Goal: Transaction & Acquisition: Download file/media

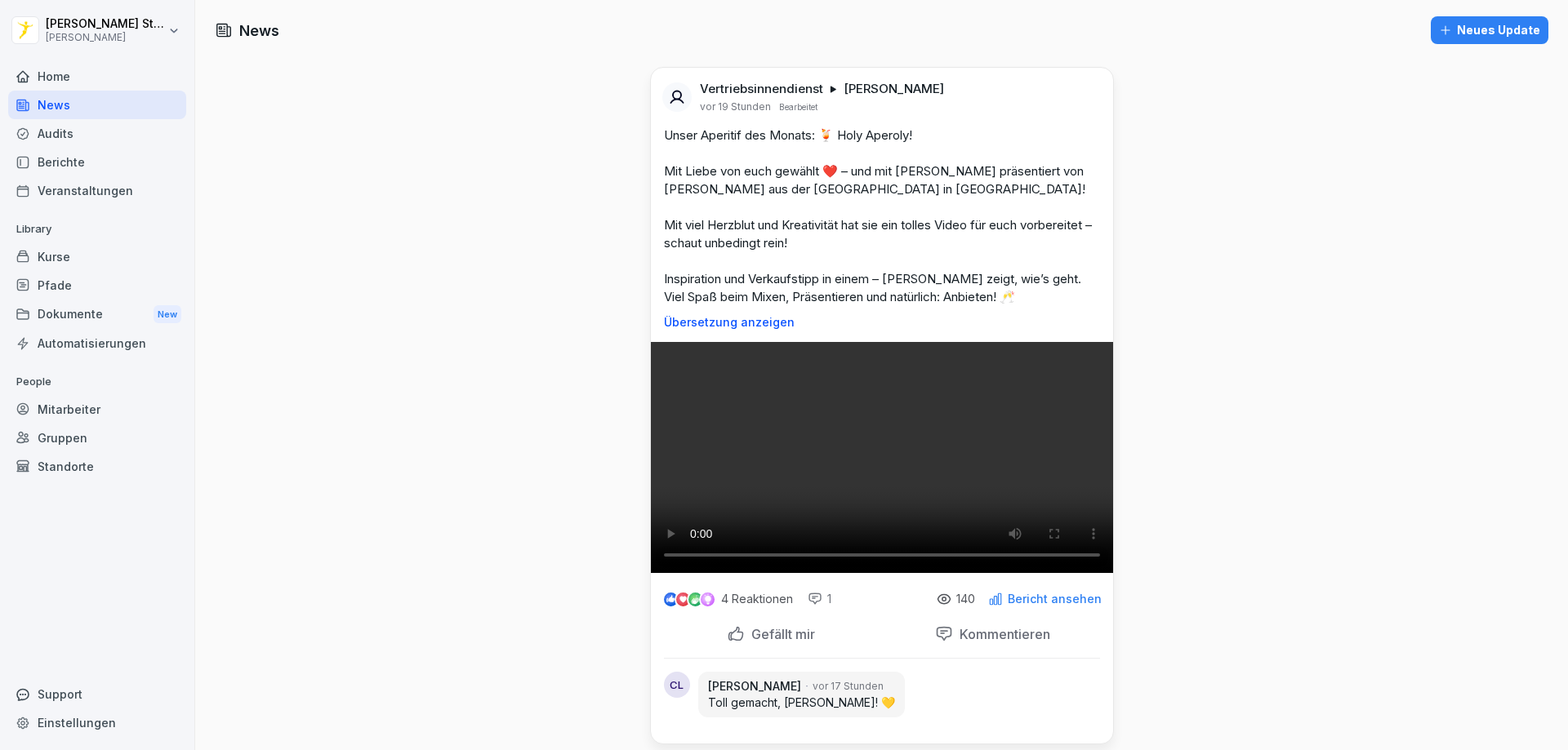
click at [80, 70] on div "Home" at bounding box center [98, 76] width 178 height 28
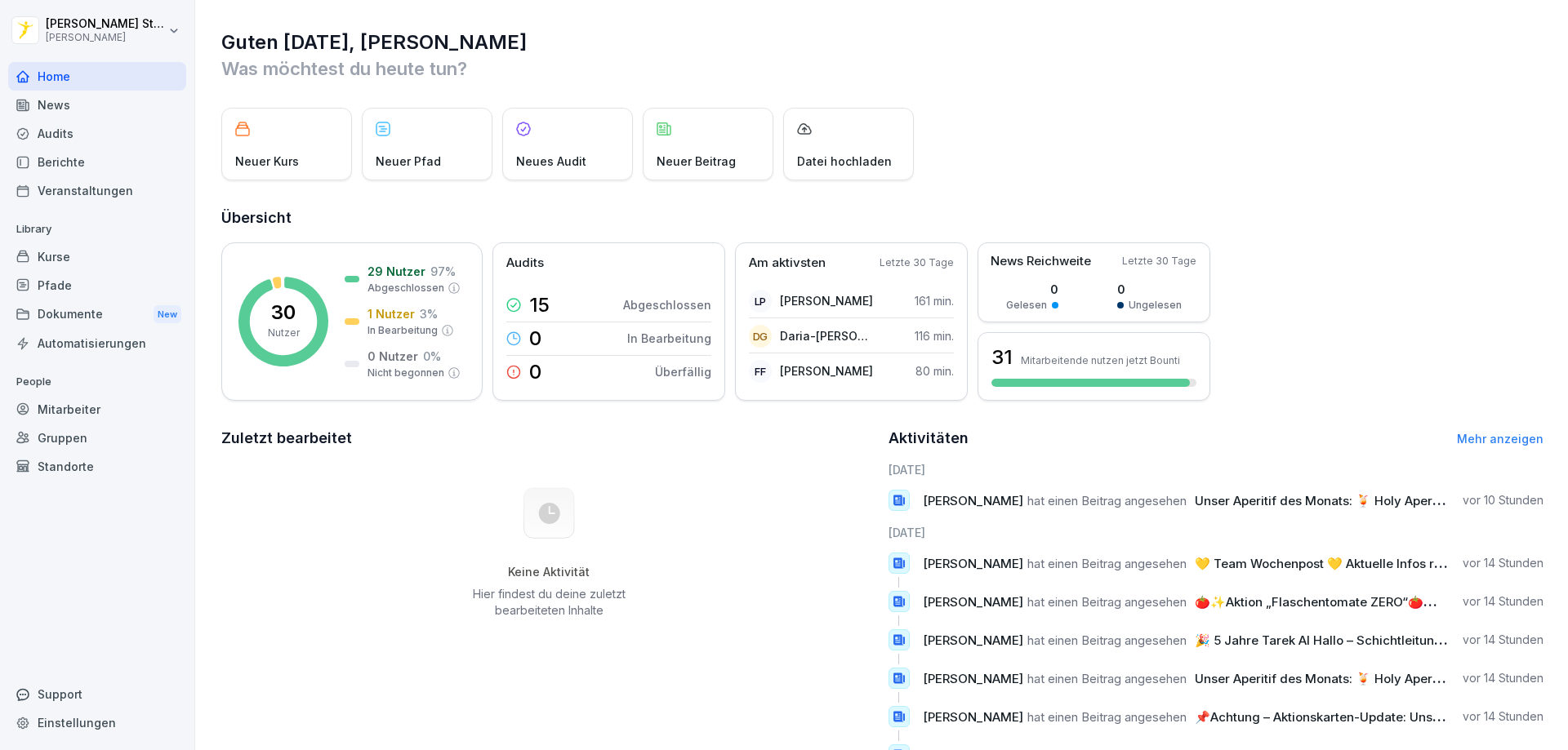
click at [74, 255] on div "Kurse" at bounding box center [98, 257] width 178 height 28
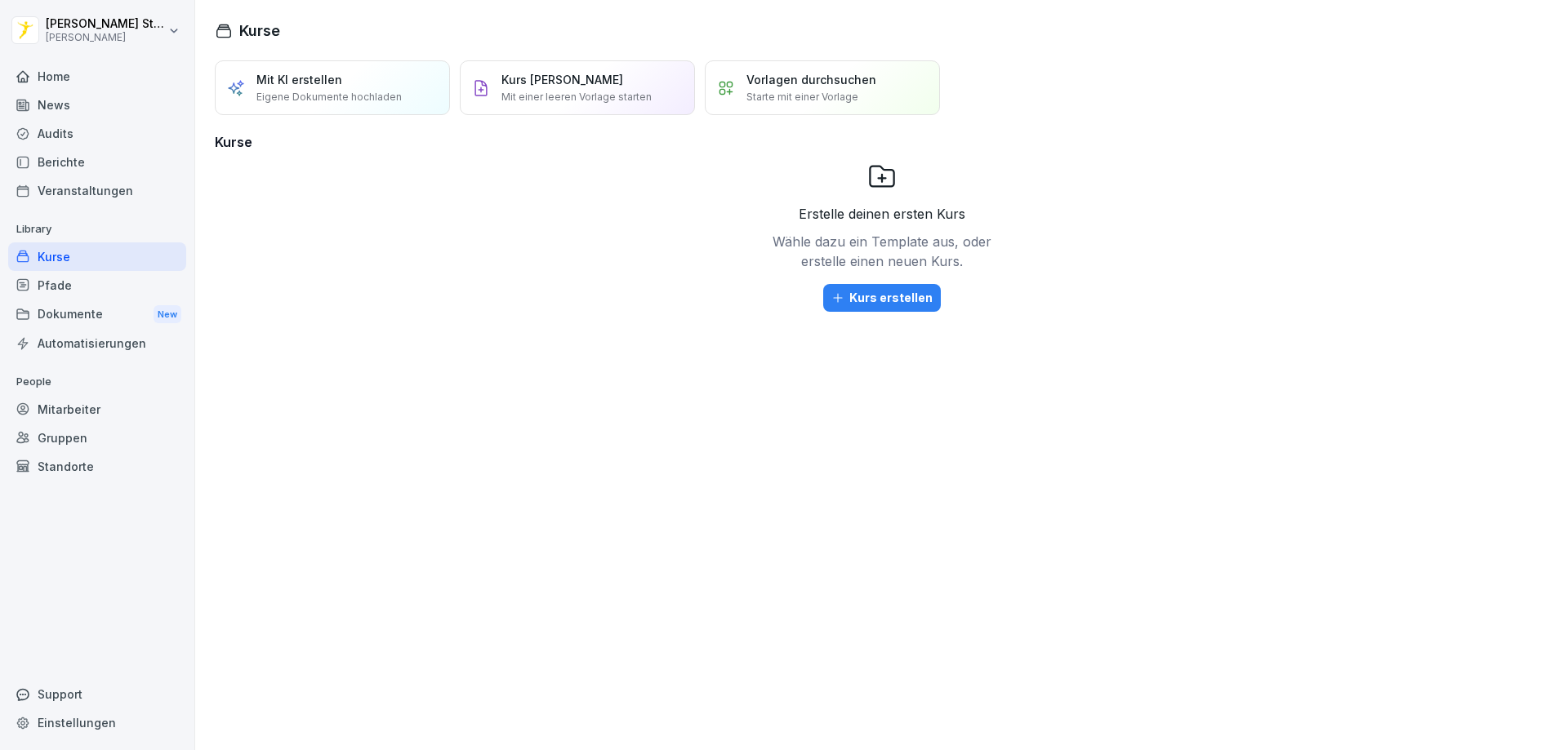
click at [47, 102] on div "News" at bounding box center [98, 105] width 178 height 28
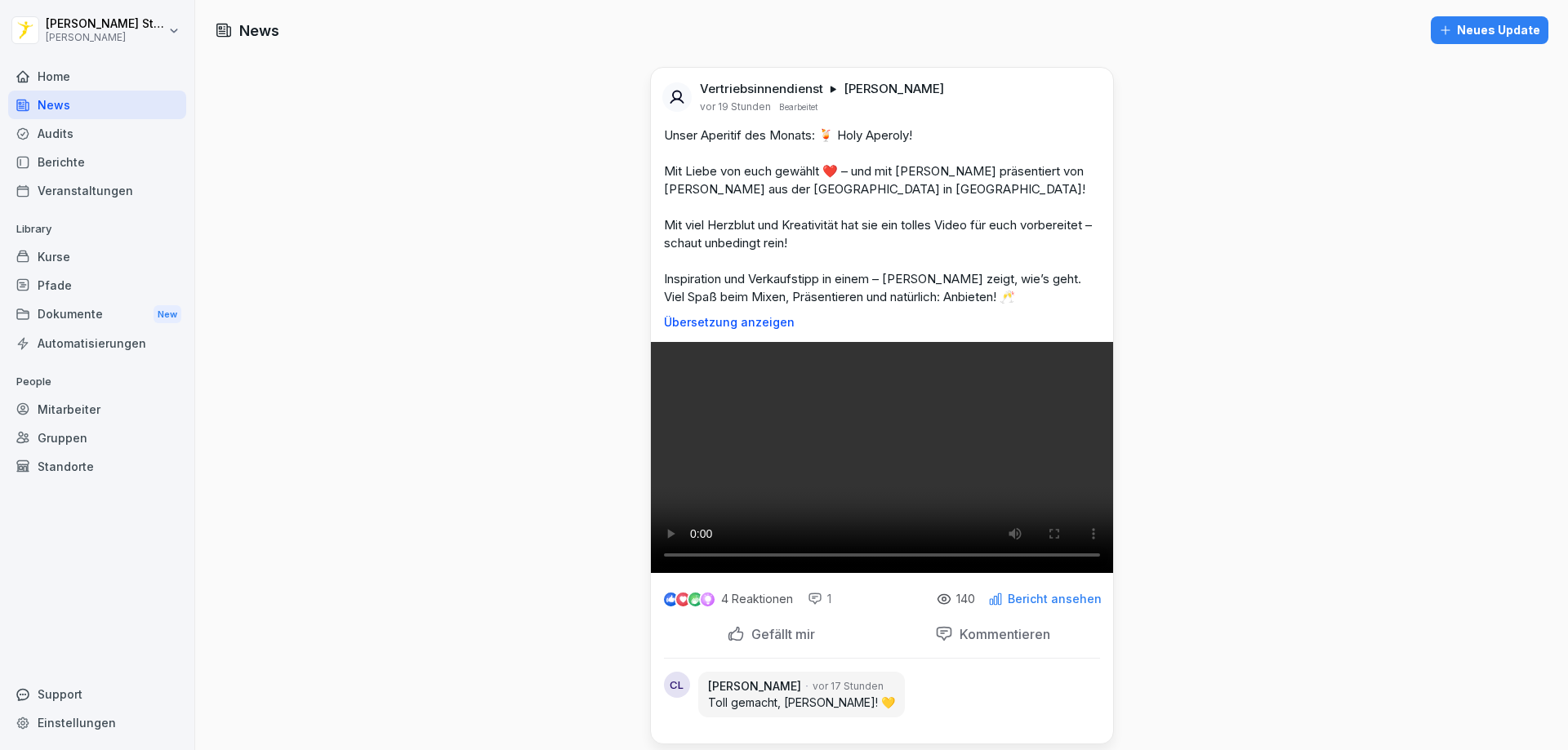
click at [72, 315] on div "Dokumente New" at bounding box center [98, 315] width 178 height 30
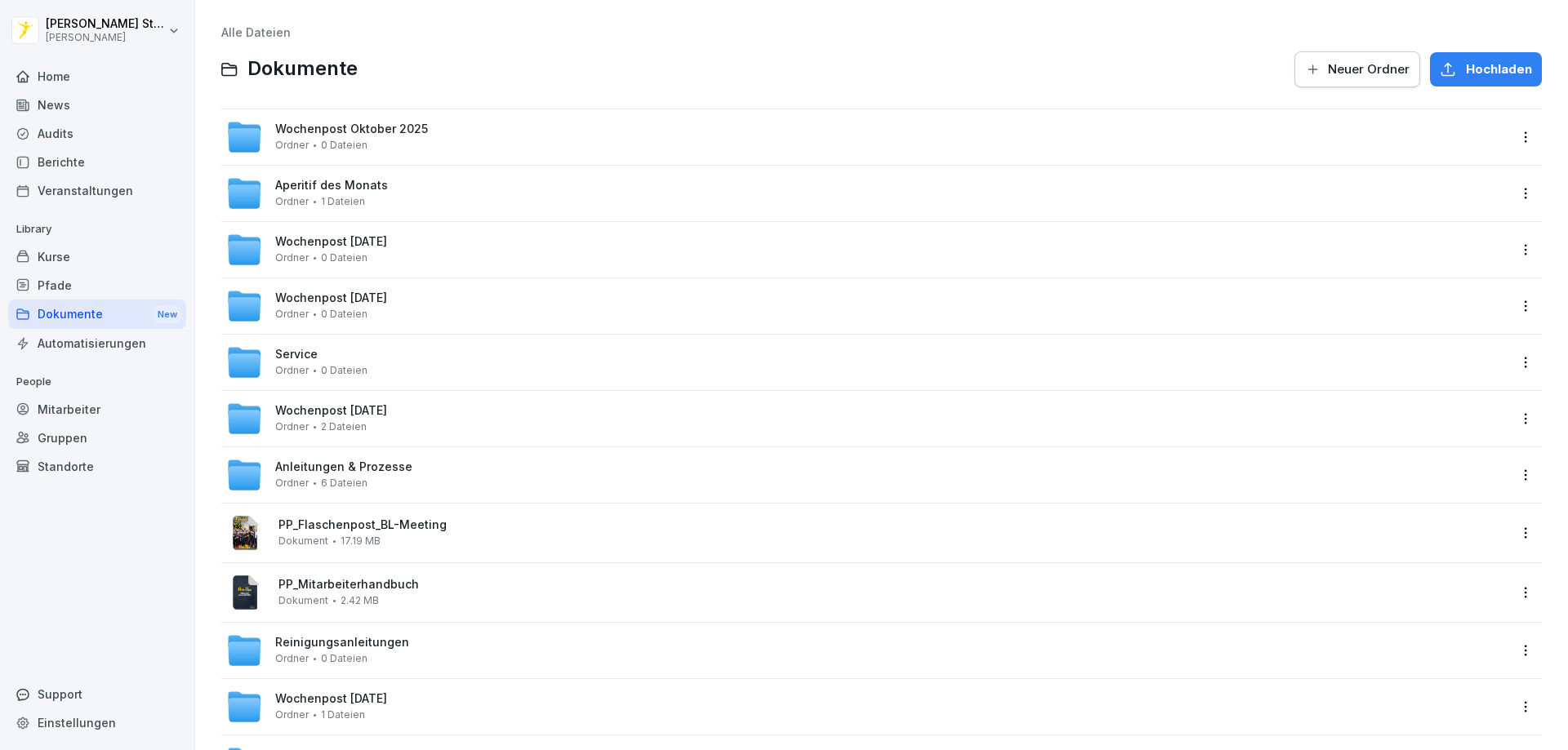
click at [335, 353] on div "Service Ordner 0 Dateien" at bounding box center [321, 362] width 92 height 28
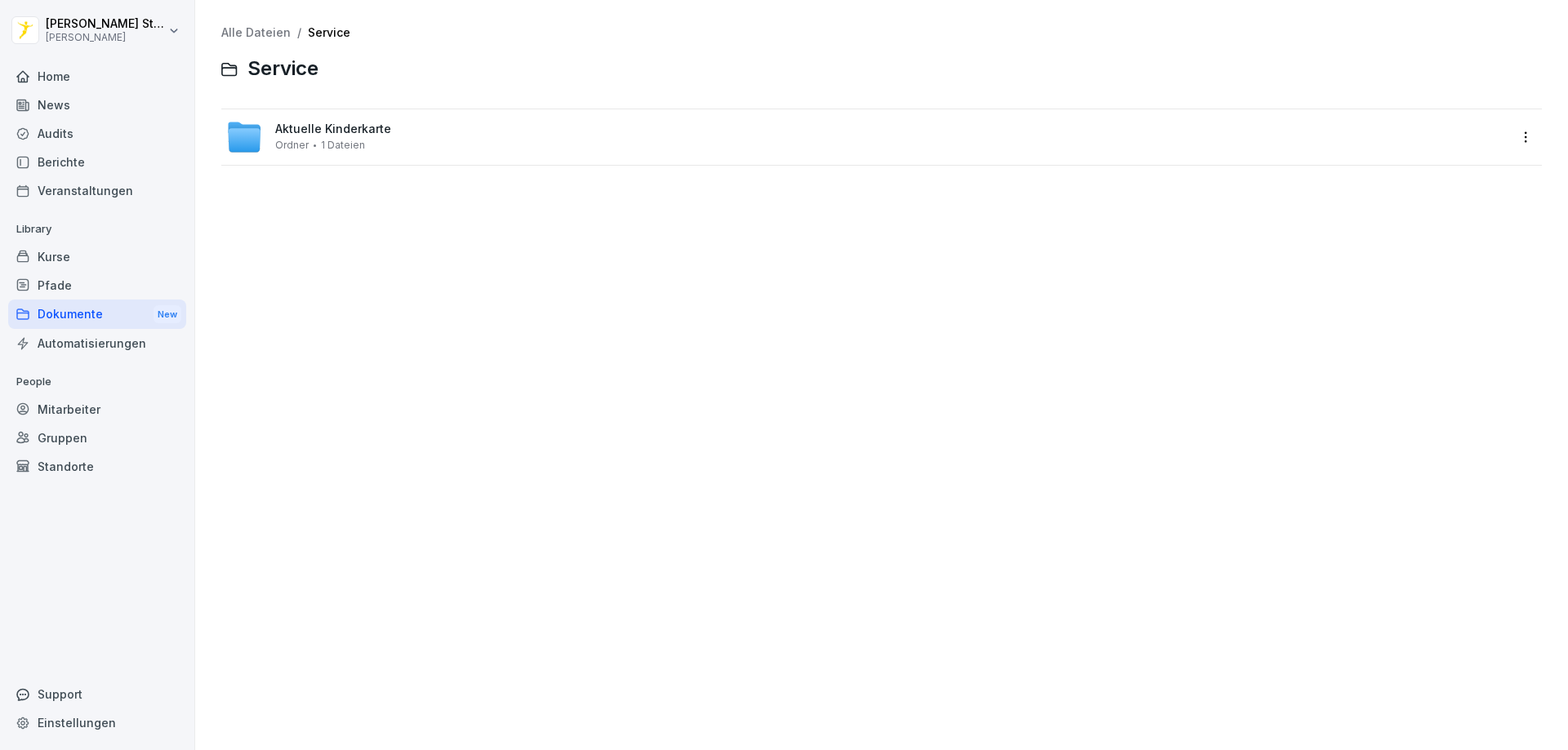
click at [344, 136] on span "Aktuelle Kinderkarte" at bounding box center [333, 129] width 116 height 14
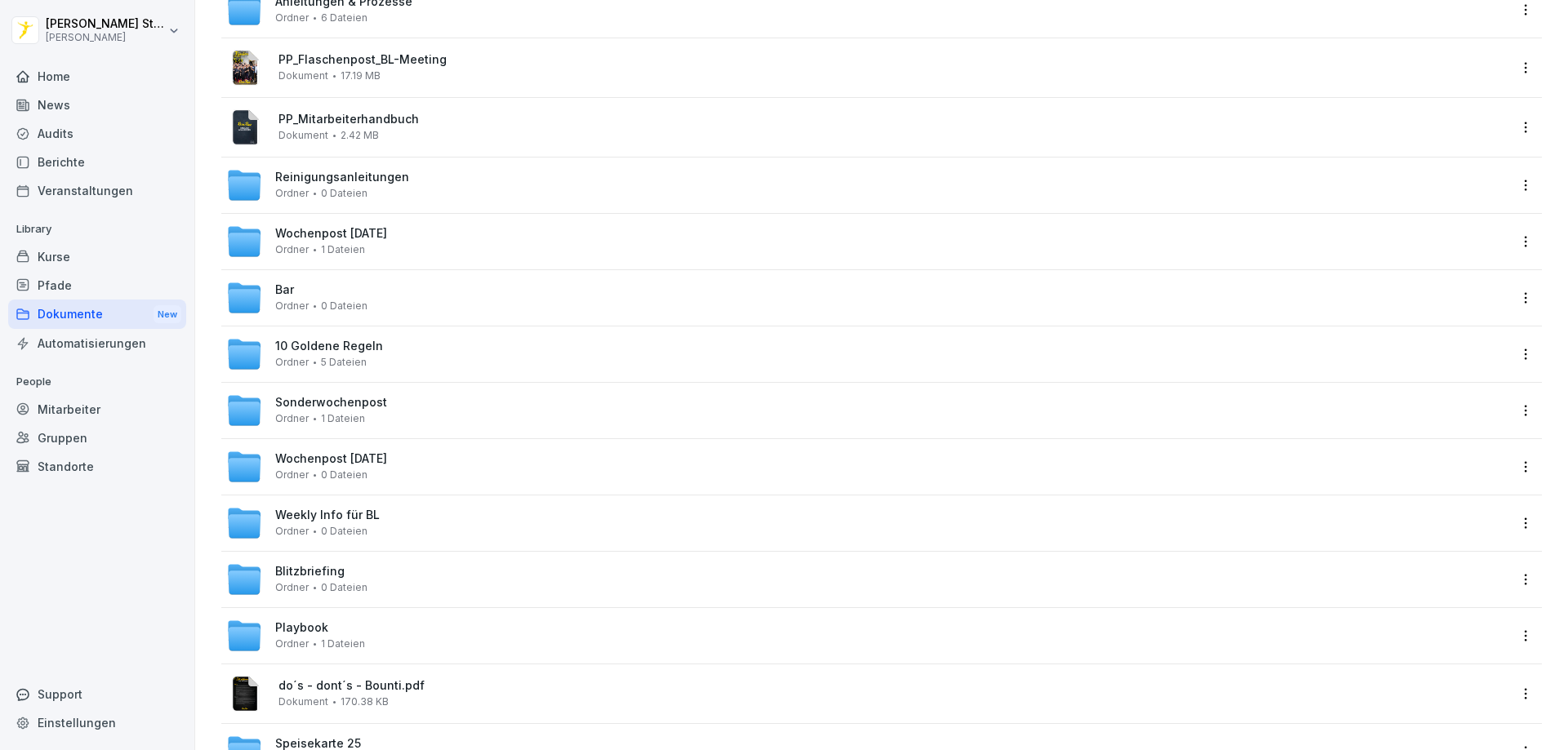
scroll to position [489, 0]
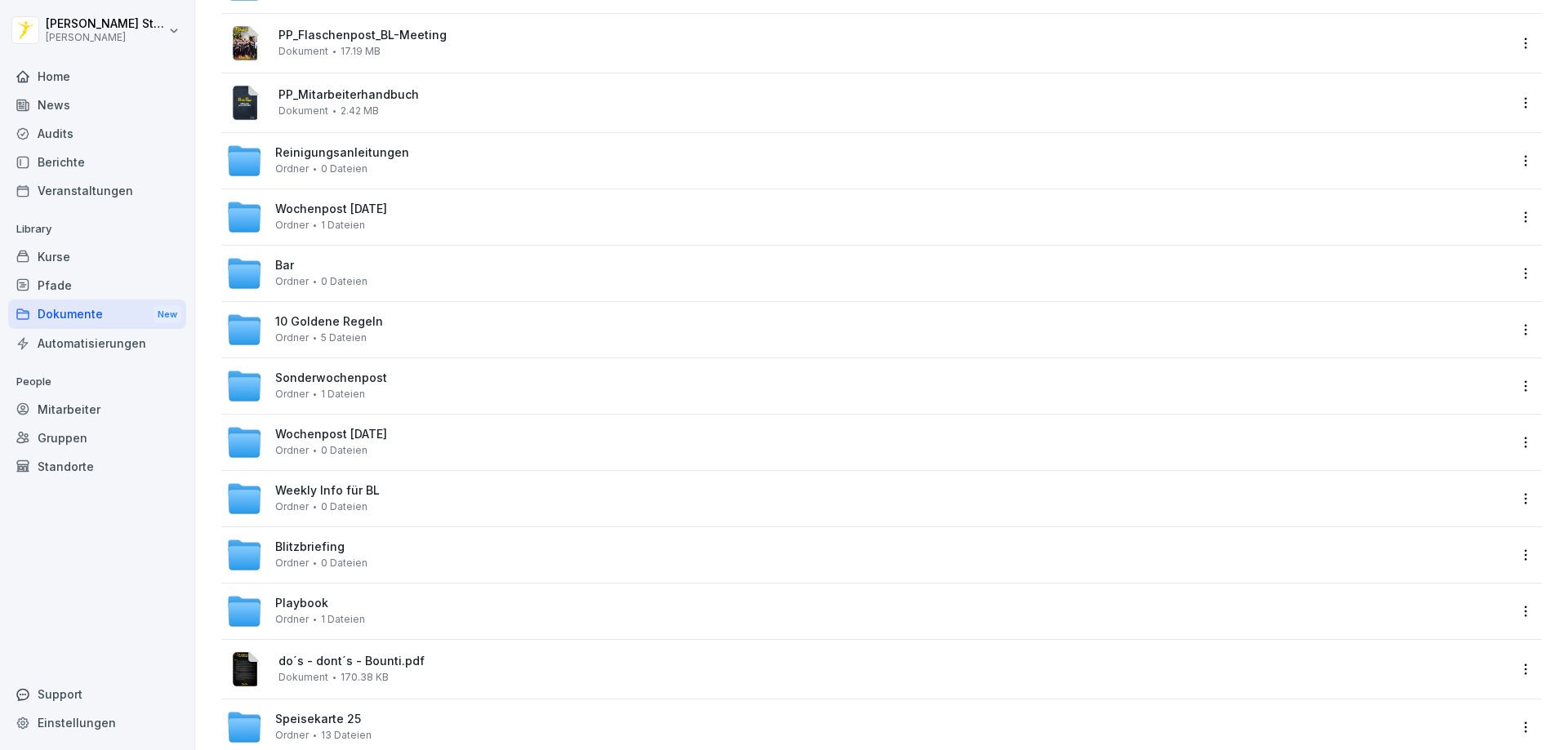
click at [334, 551] on span "Blitzbriefing" at bounding box center [309, 547] width 69 height 14
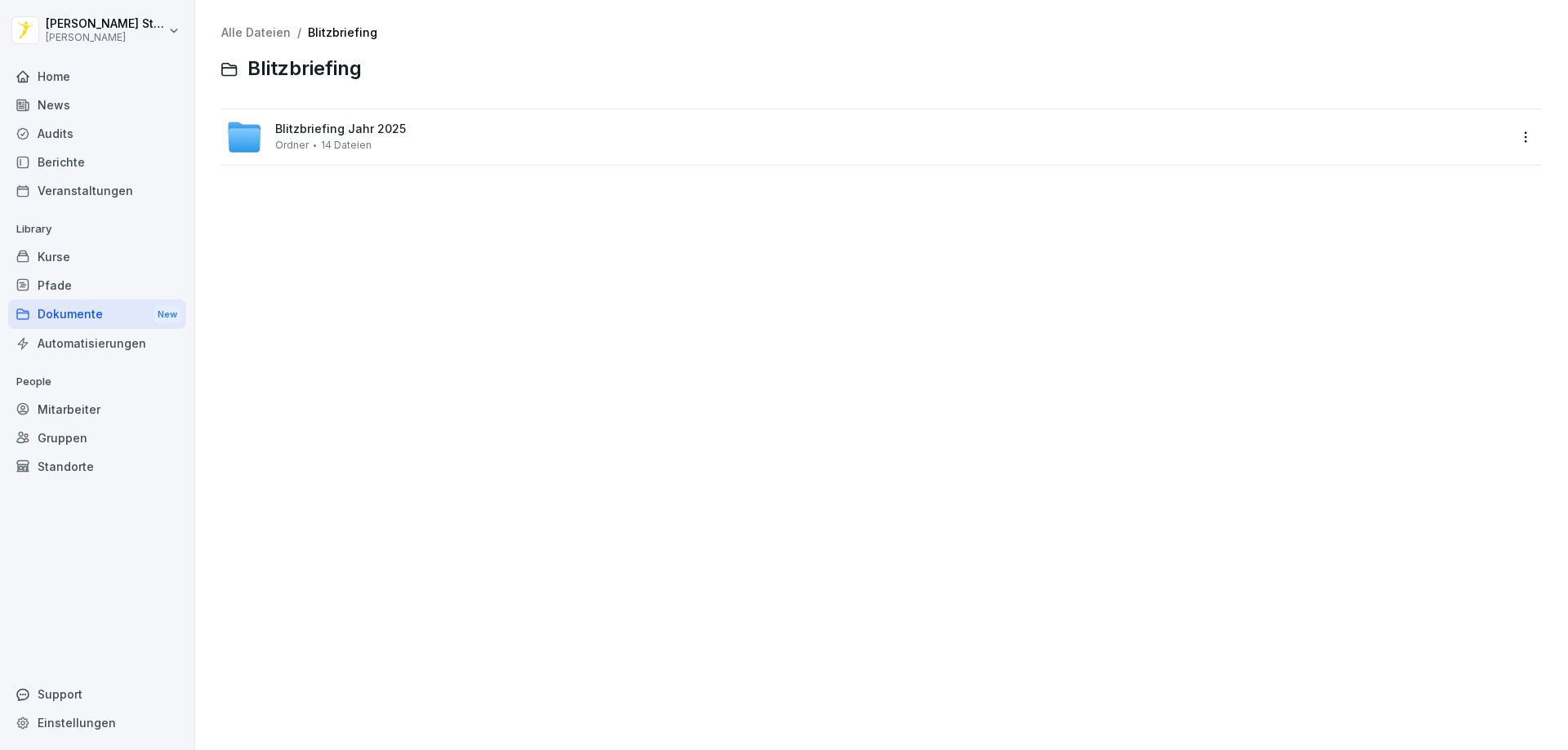
click at [350, 147] on span "14 Dateien" at bounding box center [346, 145] width 51 height 11
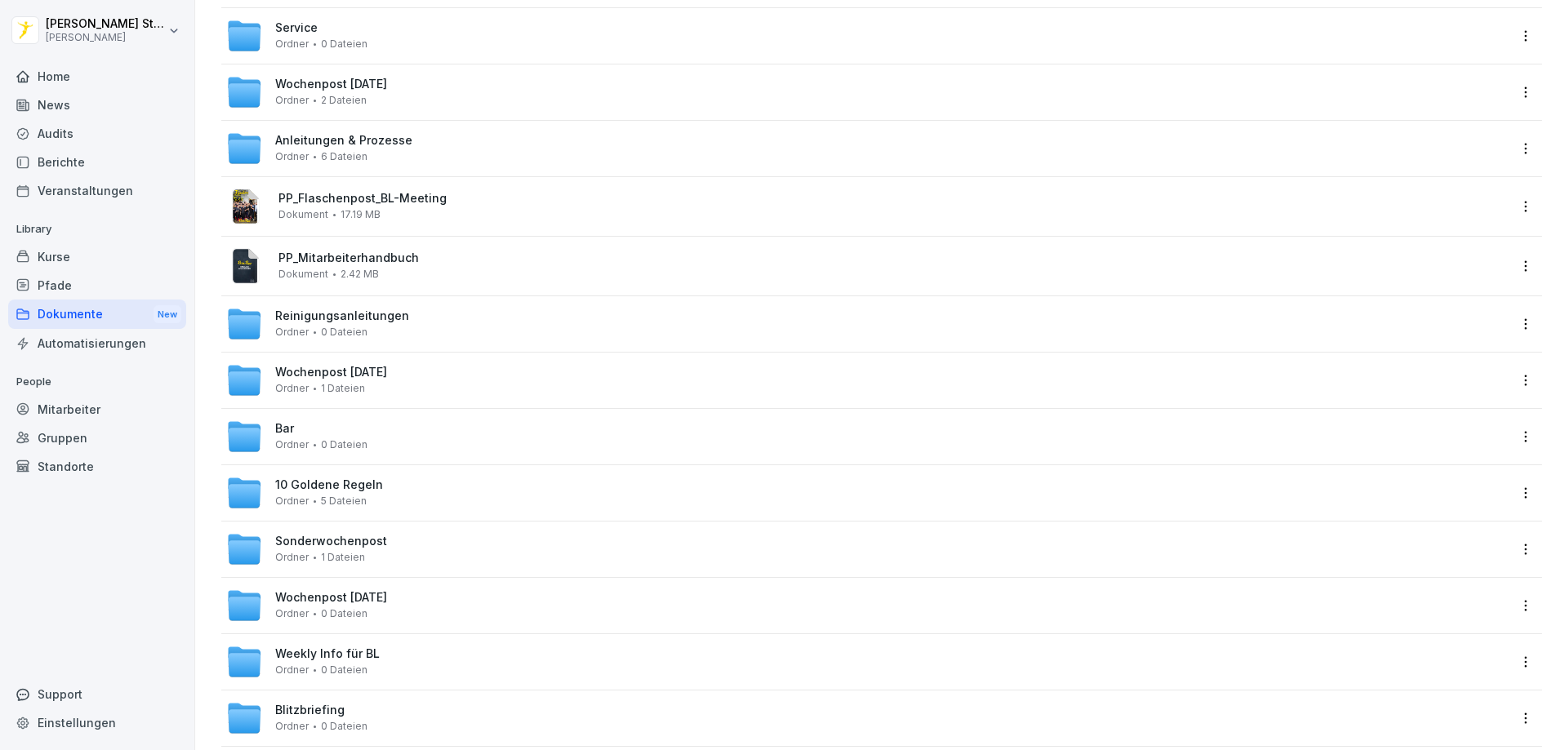
scroll to position [408, 0]
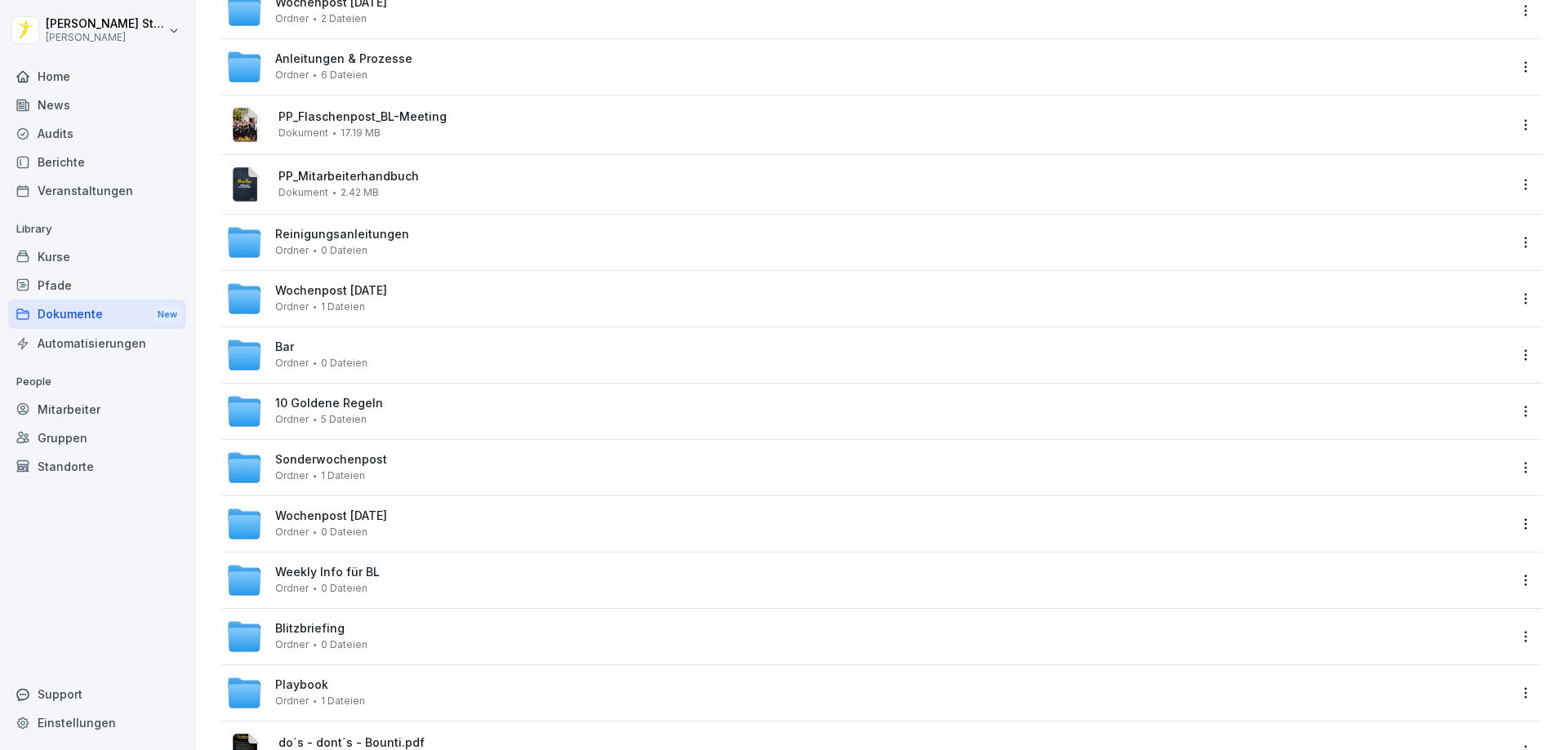
click at [302, 631] on span "Blitzbriefing" at bounding box center [309, 628] width 69 height 14
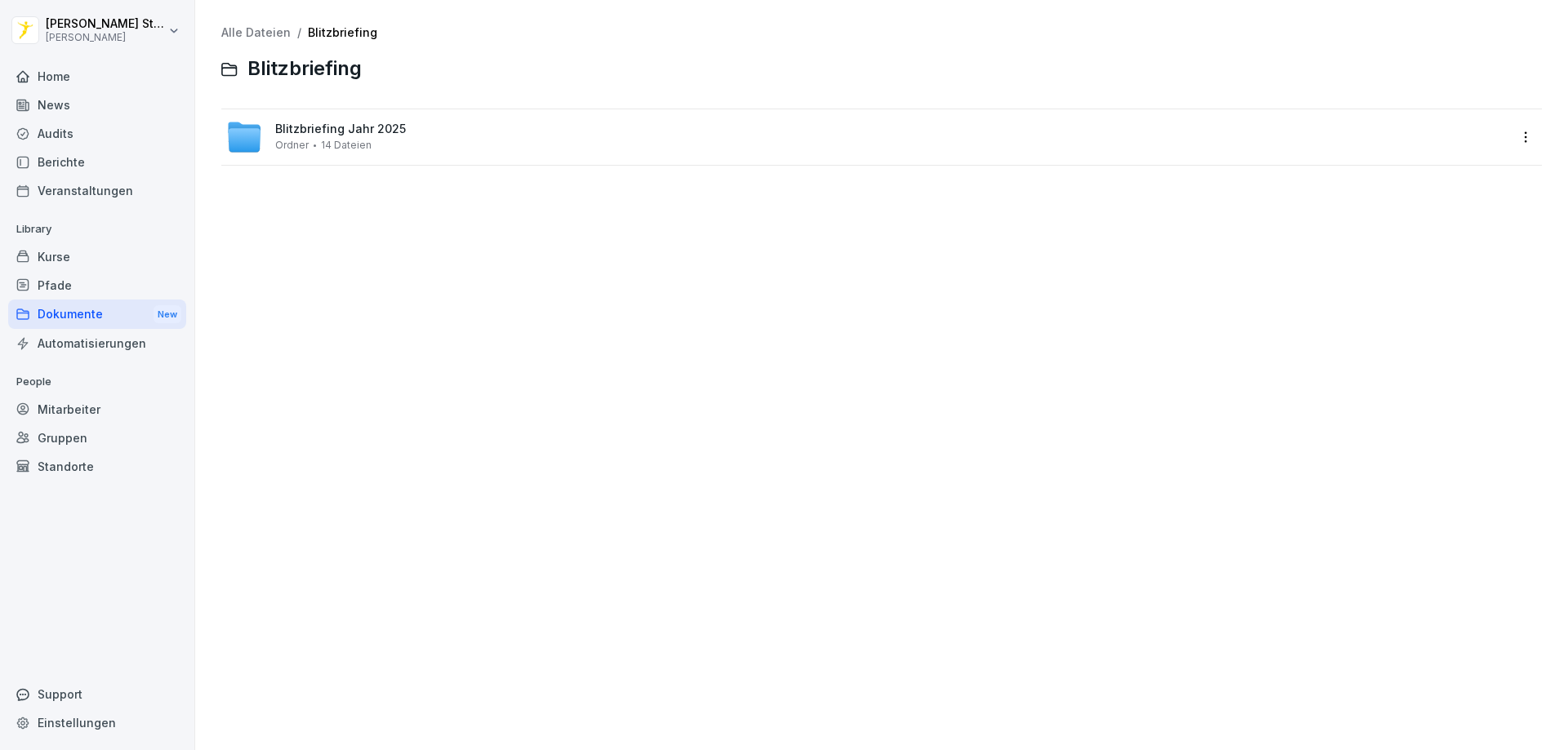
click at [330, 128] on span "Blitzbriefing Jahr 2025" at bounding box center [339, 129] width 130 height 14
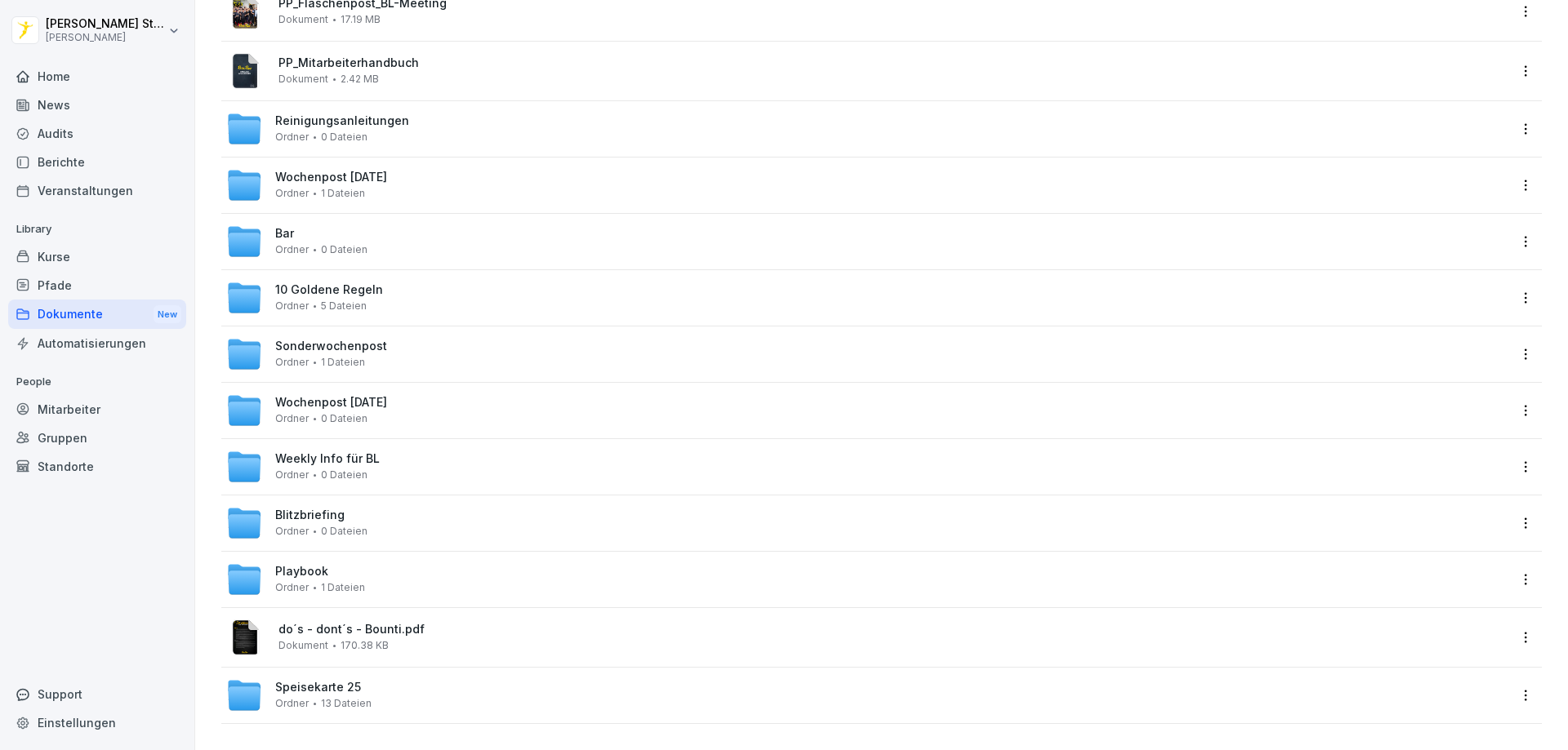
scroll to position [533, 0]
click at [360, 622] on span "do´s - dont´s - Bounti.pdf" at bounding box center [893, 629] width 1229 height 14
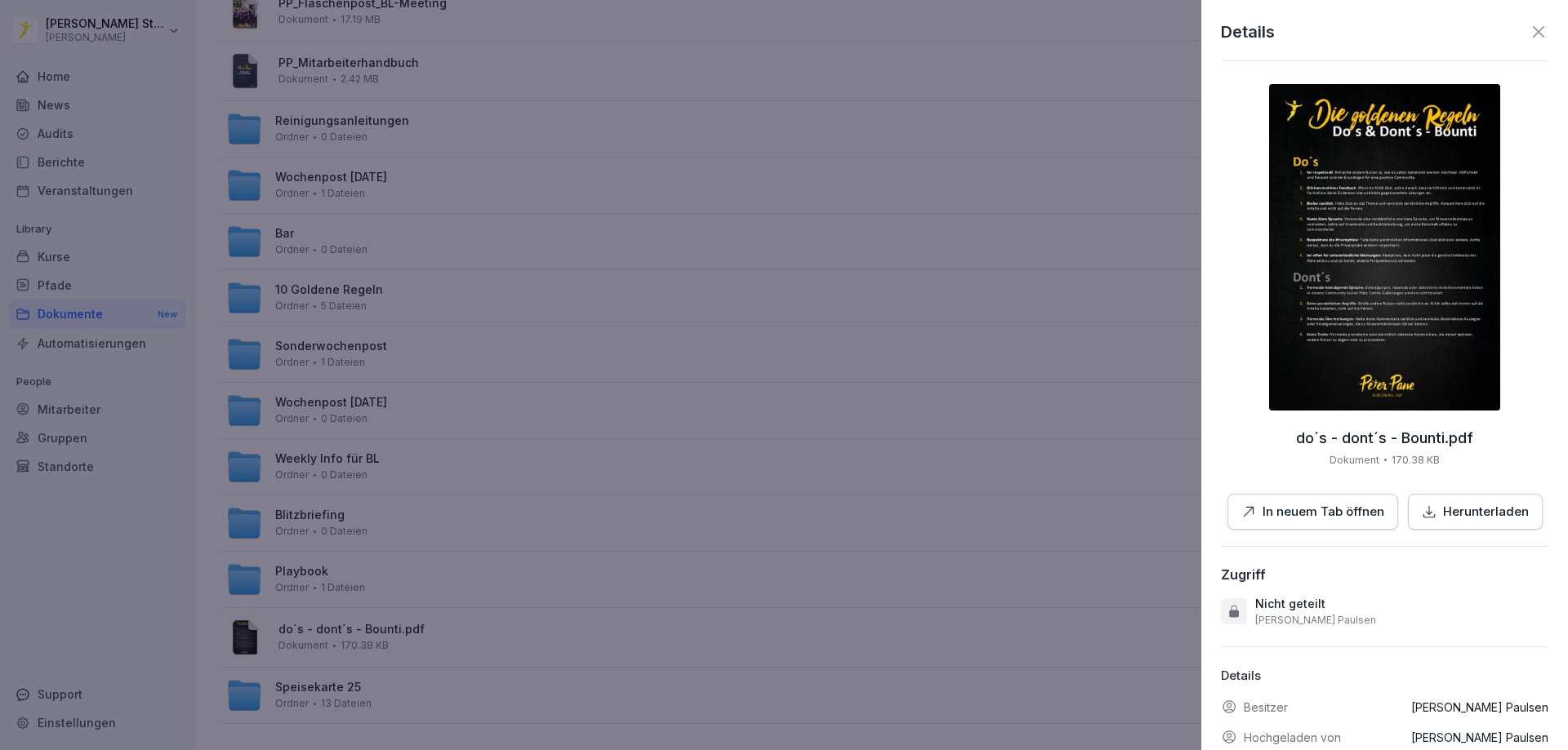
click at [1345, 273] on img at bounding box center [1384, 248] width 231 height 326
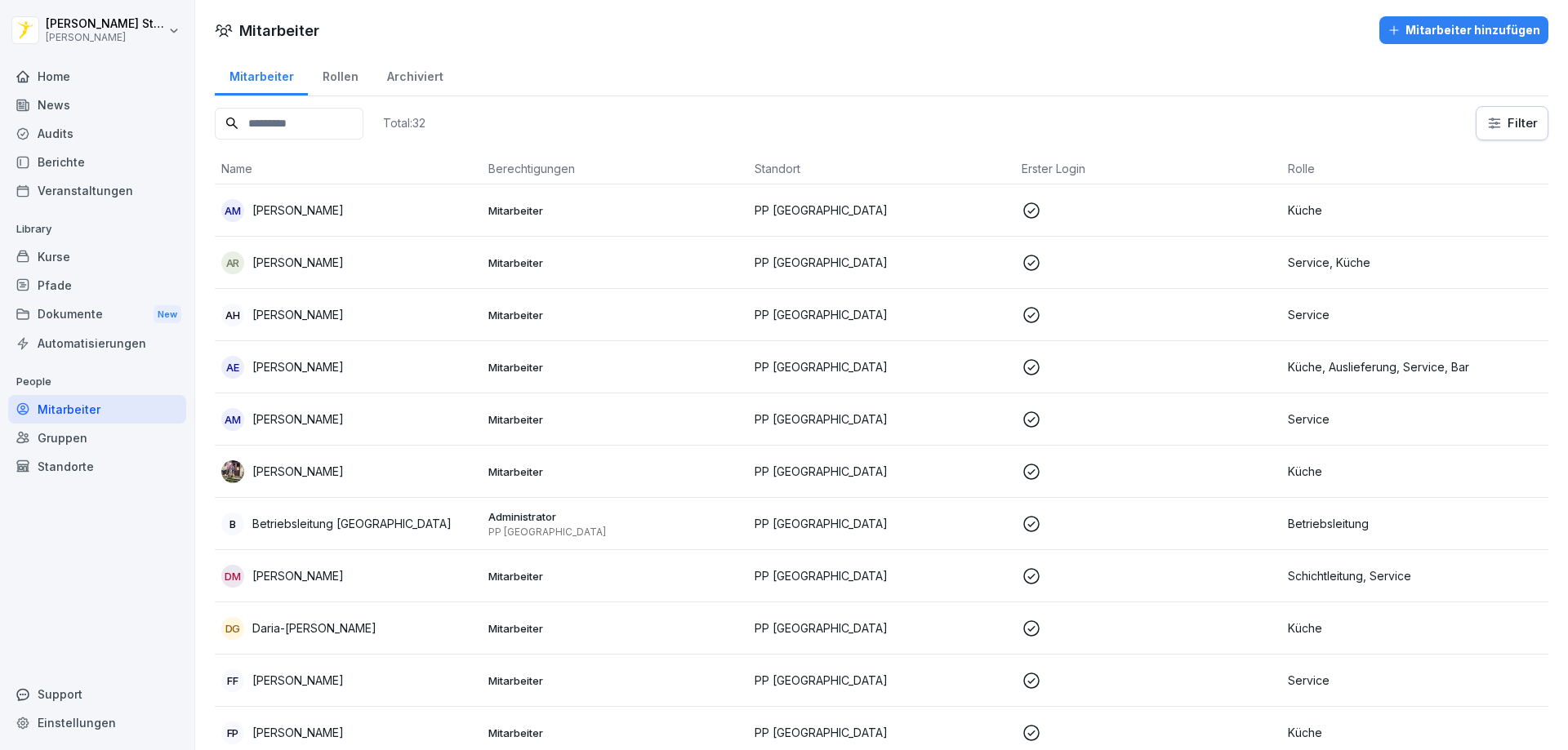
click at [72, 319] on div "Dokumente New" at bounding box center [98, 315] width 178 height 30
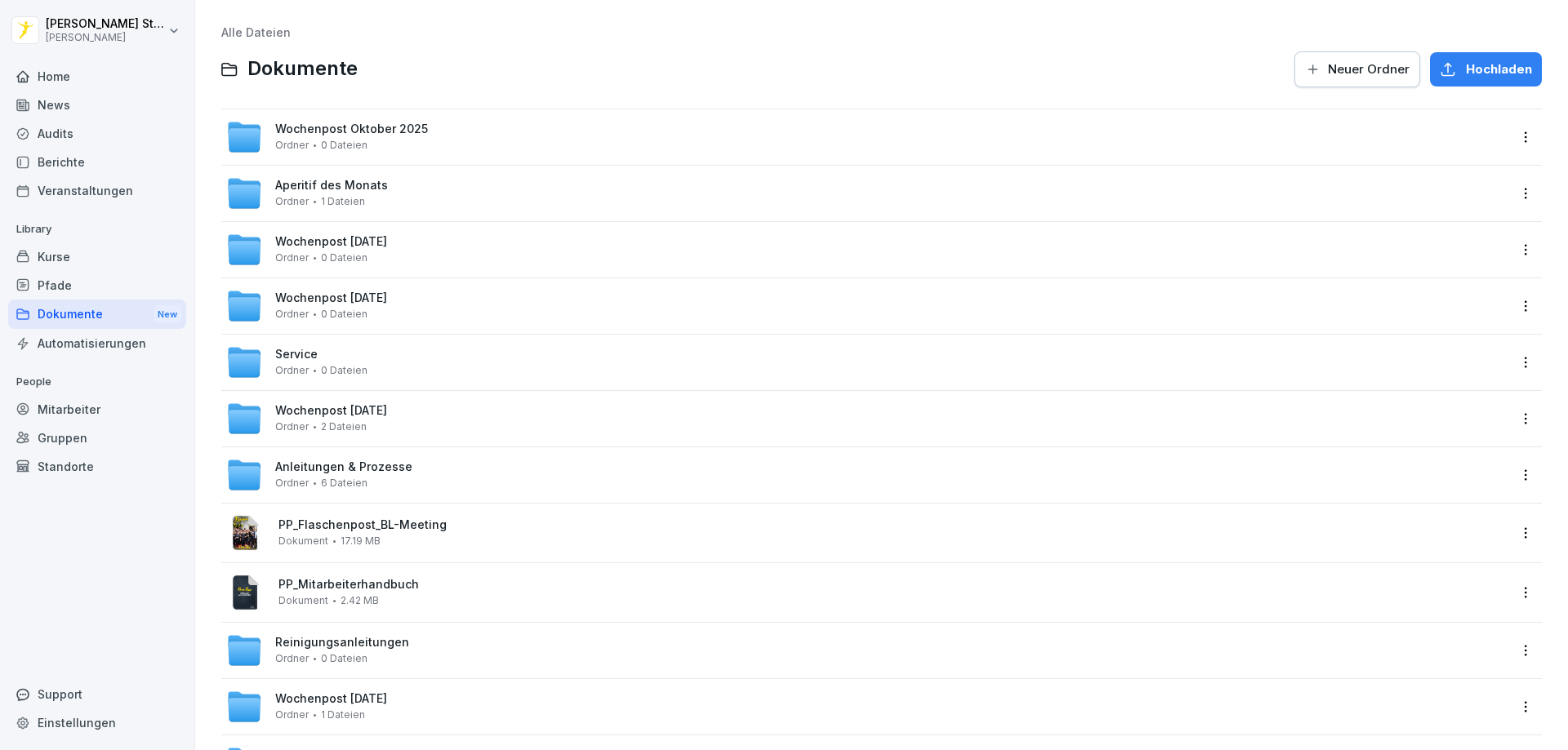
click at [312, 350] on span "Service" at bounding box center [295, 354] width 42 height 14
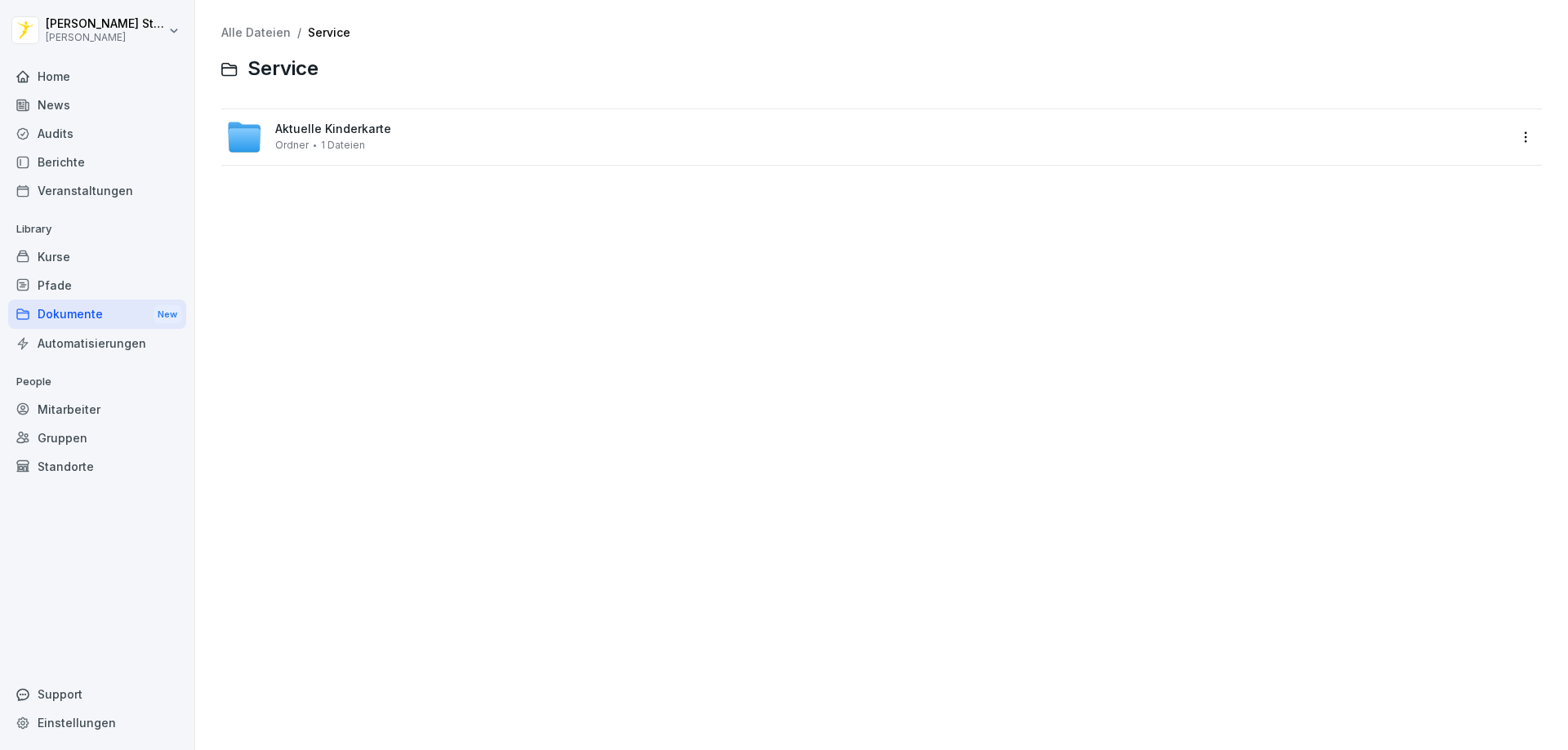
click at [300, 138] on div "Aktuelle Kinderkarte Ordner 1 Dateien" at bounding box center [333, 137] width 116 height 28
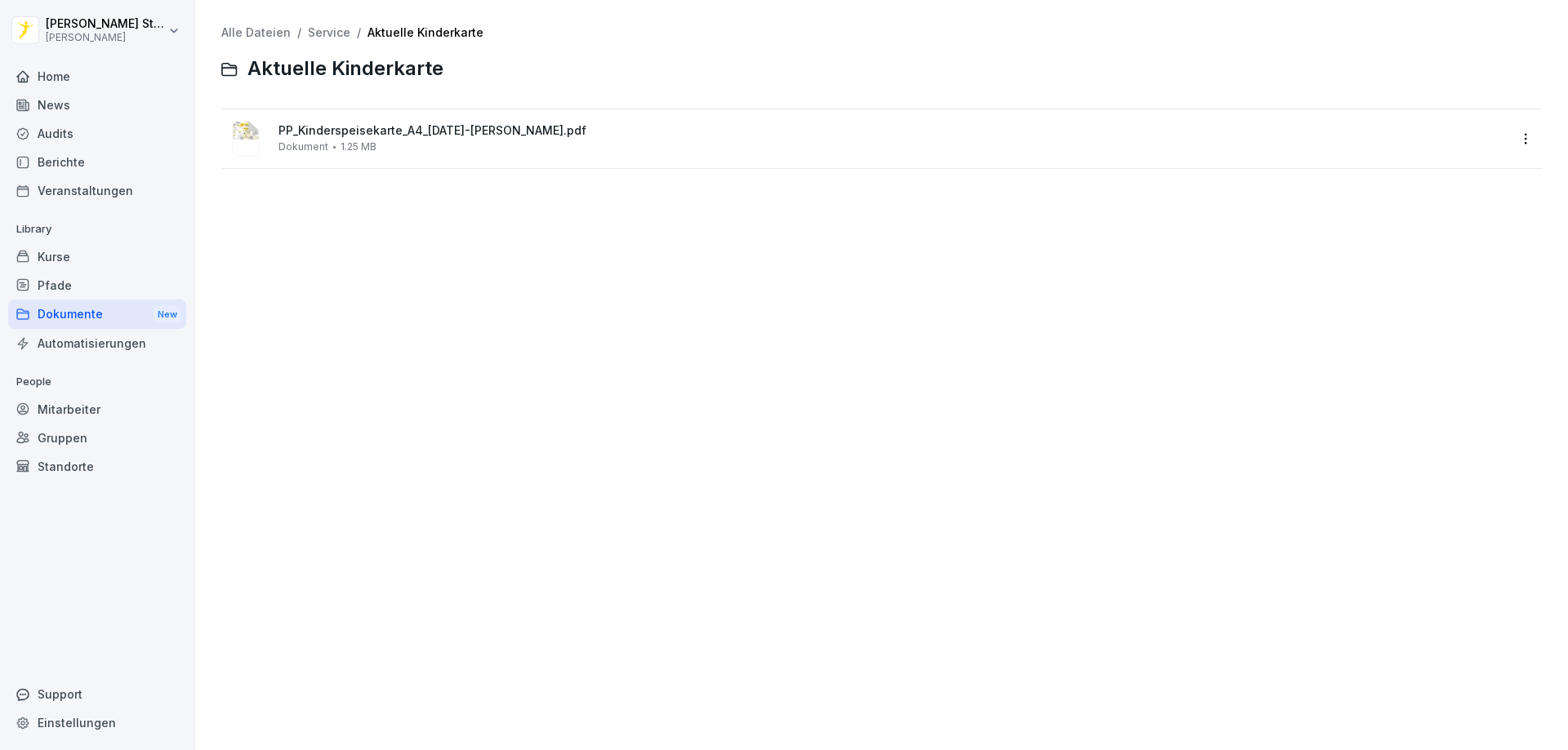
click at [252, 140] on image at bounding box center [246, 139] width 28 height 36
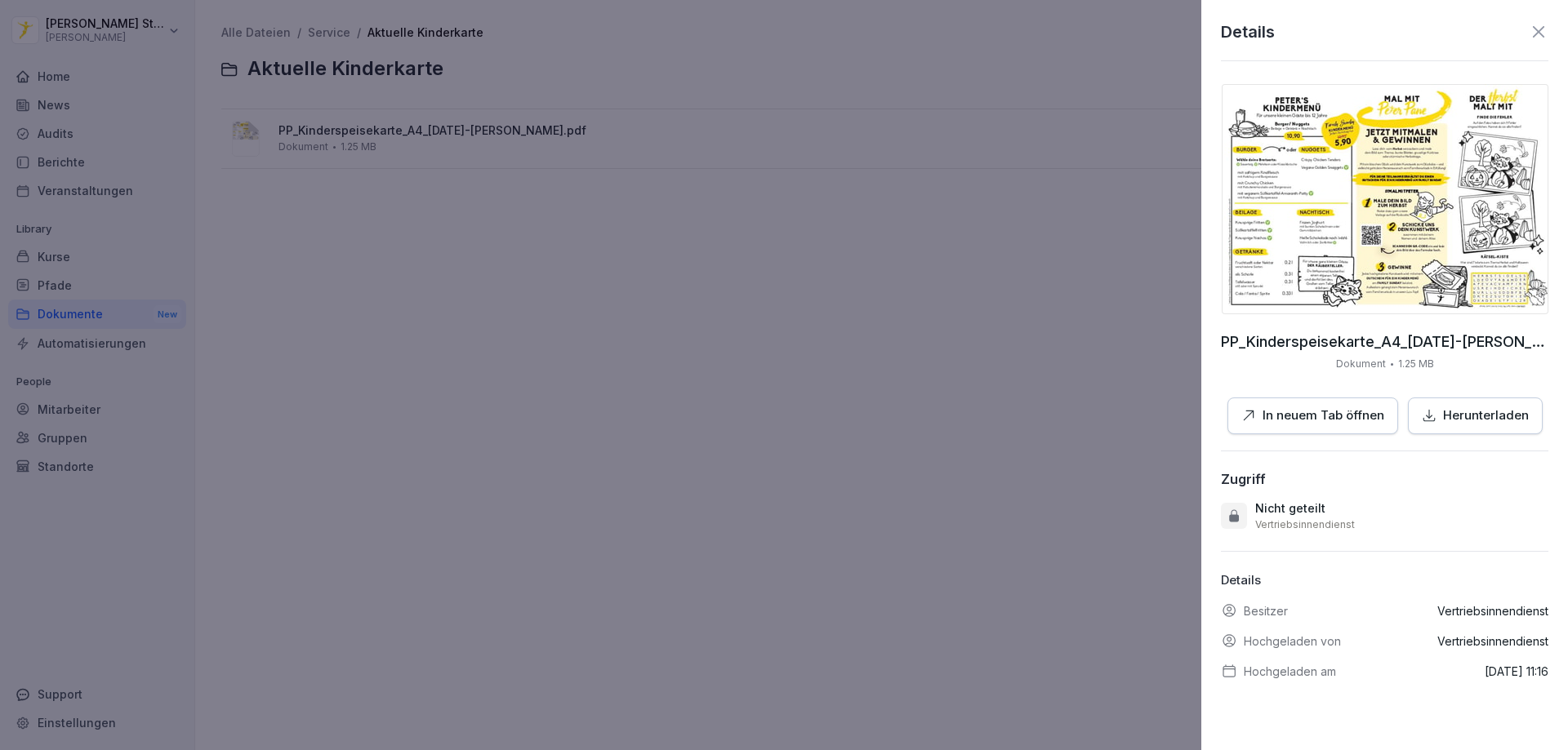
click at [1448, 407] on p "Herunterladen" at bounding box center [1485, 416] width 85 height 19
